Goal: Information Seeking & Learning: Learn about a topic

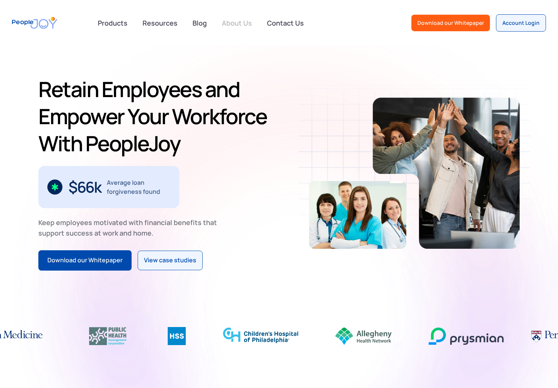
click at [237, 22] on link "About Us" at bounding box center [236, 23] width 39 height 17
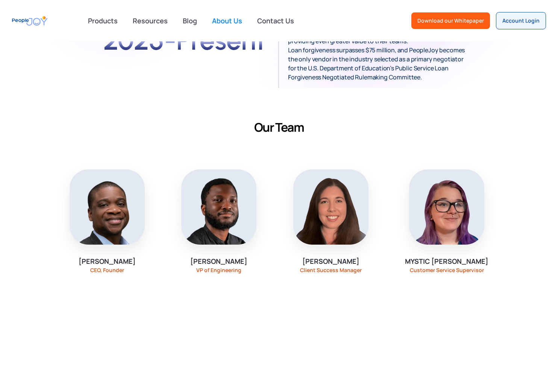
scroll to position [501, 0]
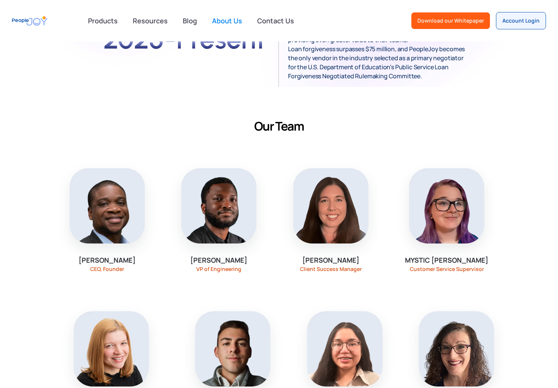
click at [113, 195] on img at bounding box center [107, 205] width 75 height 75
click at [116, 266] on div "CEO, Founder" at bounding box center [107, 269] width 34 height 6
click at [110, 266] on div "CEO, Founder" at bounding box center [107, 269] width 34 height 6
click at [107, 256] on div "Emeka Oguh CEO, Founder" at bounding box center [107, 263] width 57 height 17
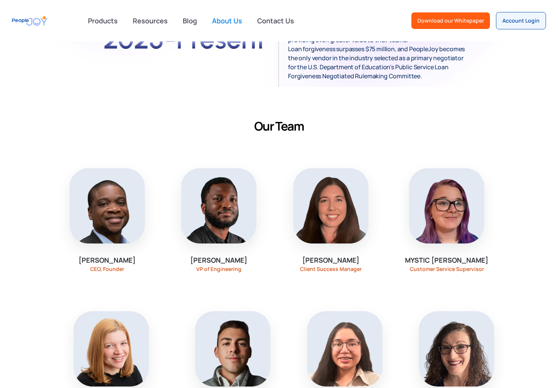
click at [88, 249] on div "Emeka Oguh CEO, Founder" at bounding box center [107, 220] width 109 height 140
drag, startPoint x: 90, startPoint y: 250, endPoint x: 132, endPoint y: 261, distance: 42.8
click at [132, 261] on div "Emeka Oguh CEO, Founder" at bounding box center [107, 220] width 109 height 140
copy div "Emeka Oguh CEO, Founder"
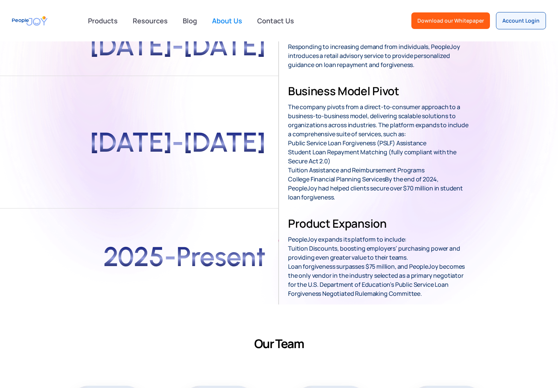
scroll to position [283, 0]
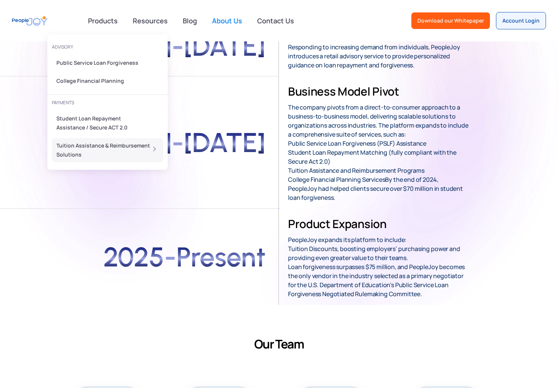
click at [111, 147] on div "Tuition Assistance & Reimbursement Solutions" at bounding box center [105, 150] width 98 height 18
